Goal: Communication & Community: Answer question/provide support

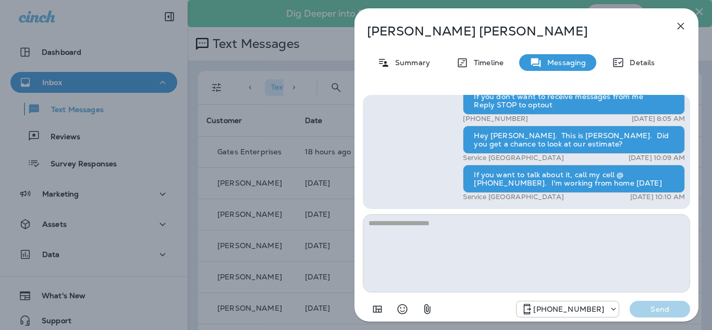
click at [683, 33] on button "button" at bounding box center [681, 26] width 21 height 21
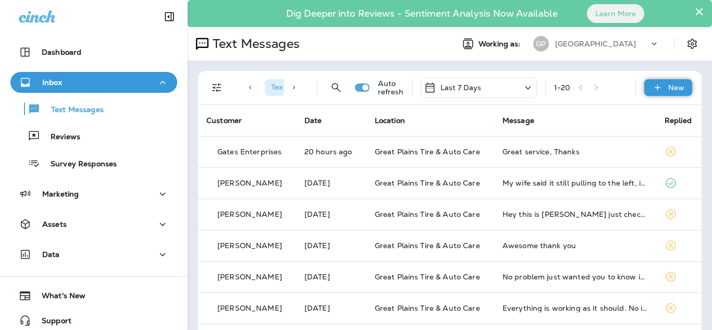
click at [654, 87] on icon at bounding box center [657, 87] width 11 height 10
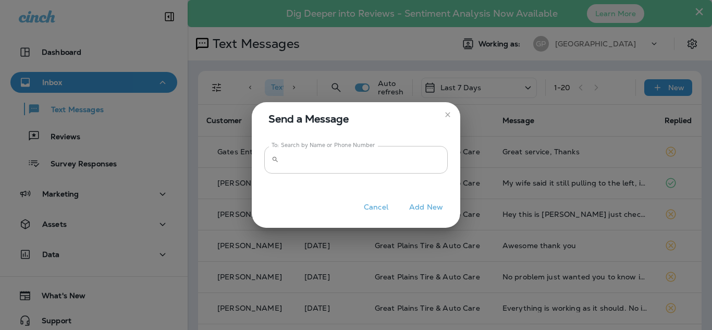
click at [301, 165] on input "To: Search by Name or Phone Number" at bounding box center [365, 160] width 165 height 28
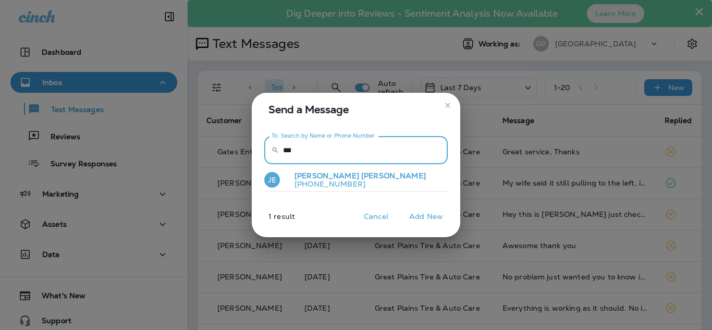
type input "***"
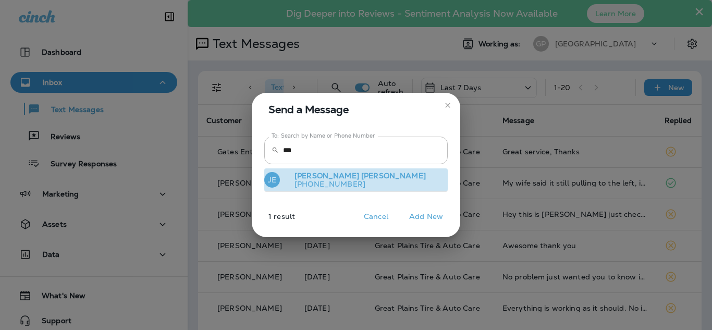
click at [361, 175] on span "[PERSON_NAME]" at bounding box center [393, 175] width 65 height 9
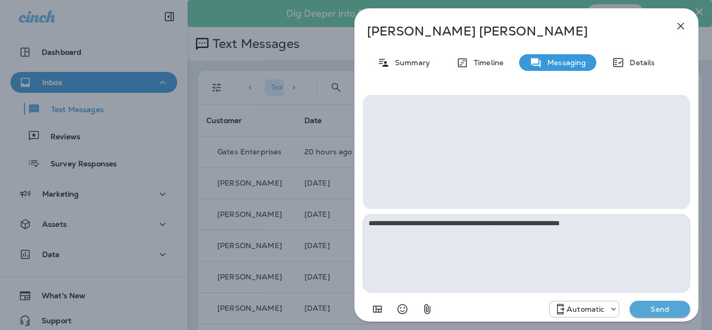
type textarea "**********"
click at [662, 313] on p "Send" at bounding box center [660, 309] width 44 height 9
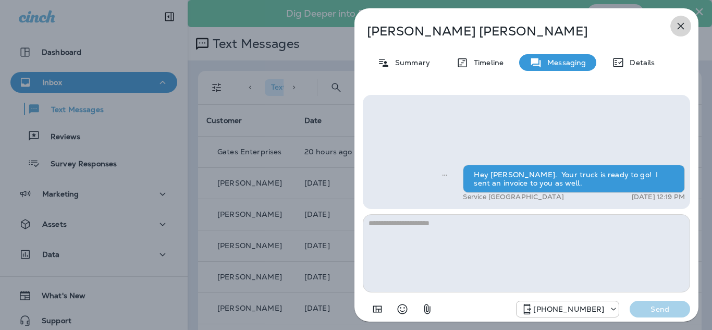
click at [680, 20] on icon "button" at bounding box center [681, 26] width 13 height 13
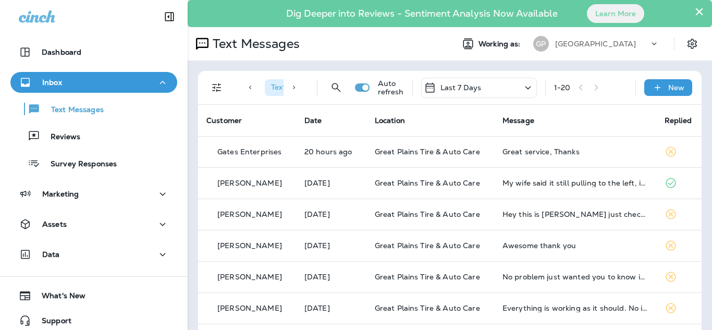
click at [293, 86] on icon at bounding box center [294, 88] width 2 height 4
click at [272, 88] on span "Text Direction : Incoming" at bounding box center [296, 86] width 83 height 9
drag, startPoint x: 310, startPoint y: 89, endPoint x: 326, endPoint y: 86, distance: 16.4
click at [326, 86] on div "Text Direction : Incoming Auto refresh Last 7 Days 1 - 20 New" at bounding box center [451, 87] width 491 height 33
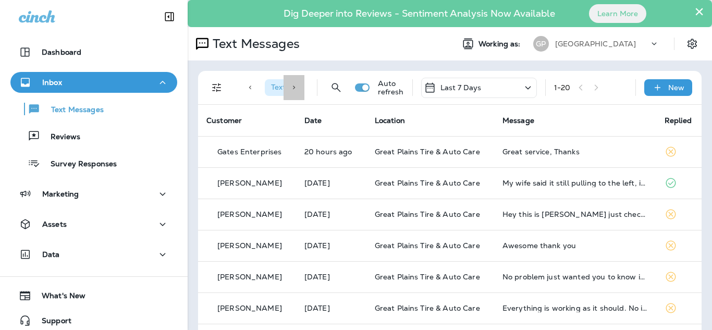
click at [294, 87] on div at bounding box center [294, 87] width 21 height 25
click at [290, 89] on icon at bounding box center [293, 87] width 7 height 7
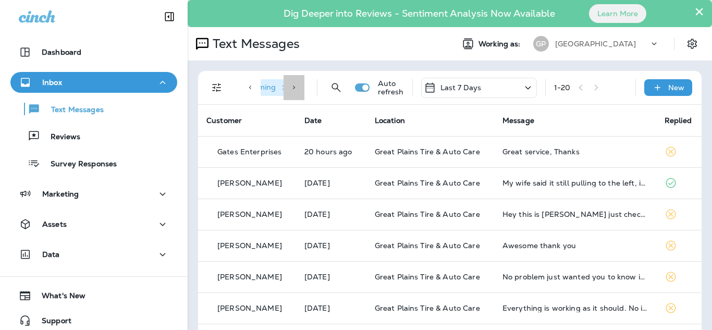
click at [290, 89] on icon at bounding box center [293, 87] width 7 height 7
click at [289, 89] on div "Text Direction : Incoming" at bounding box center [272, 87] width 65 height 25
click at [269, 86] on icon "button" at bounding box center [271, 87] width 5 height 5
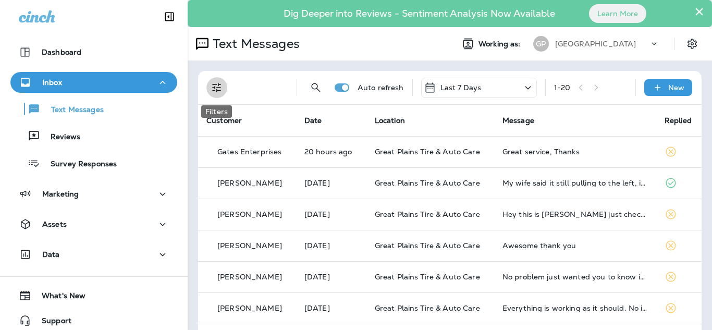
click at [217, 94] on button "Filters" at bounding box center [216, 87] width 21 height 21
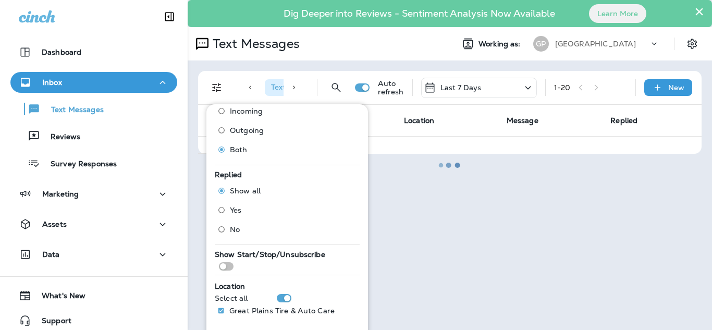
scroll to position [45, 0]
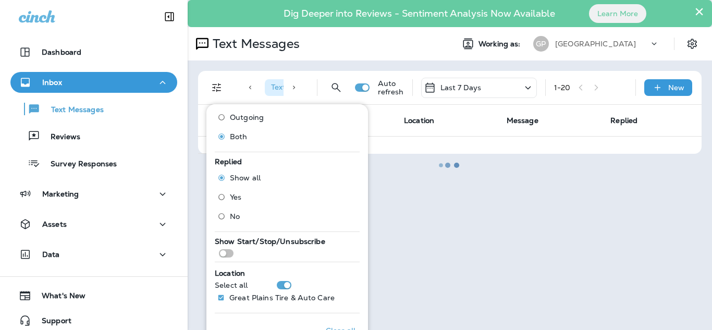
click at [452, 122] on div at bounding box center [450, 165] width 522 height 328
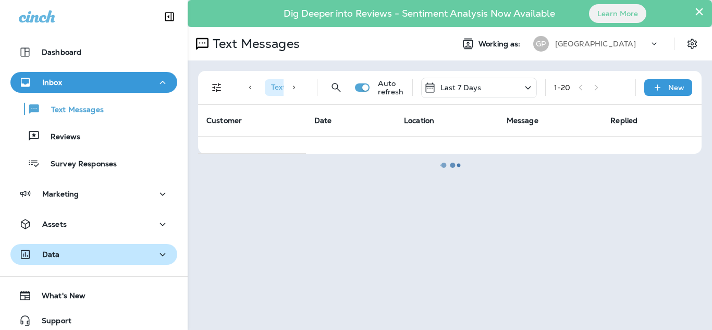
click at [66, 258] on div "Data" at bounding box center [94, 254] width 150 height 13
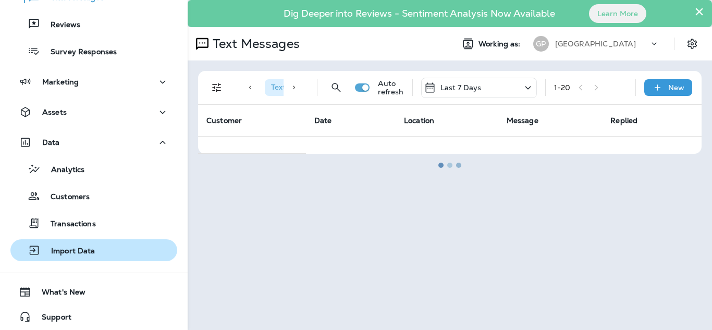
scroll to position [115, 0]
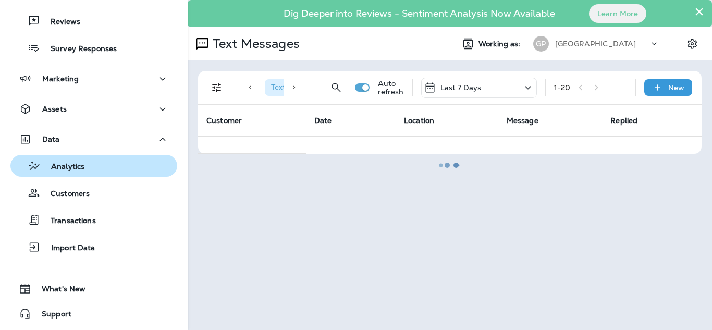
click at [62, 167] on p "Analytics" at bounding box center [63, 167] width 44 height 10
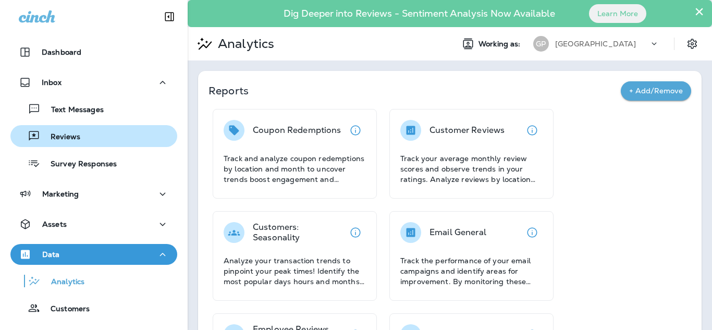
click at [76, 138] on p "Reviews" at bounding box center [60, 137] width 40 height 10
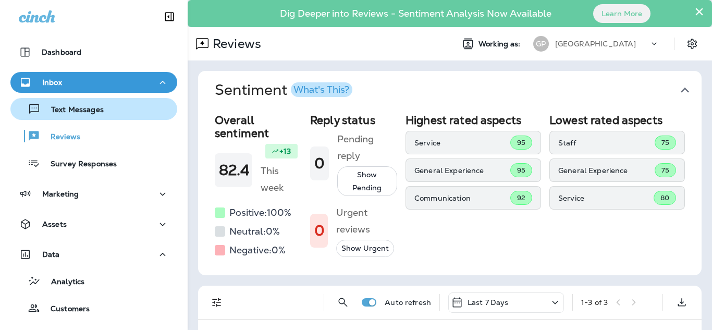
click at [70, 103] on div "Text Messages" at bounding box center [59, 109] width 89 height 16
